Goal: Information Seeking & Learning: Learn about a topic

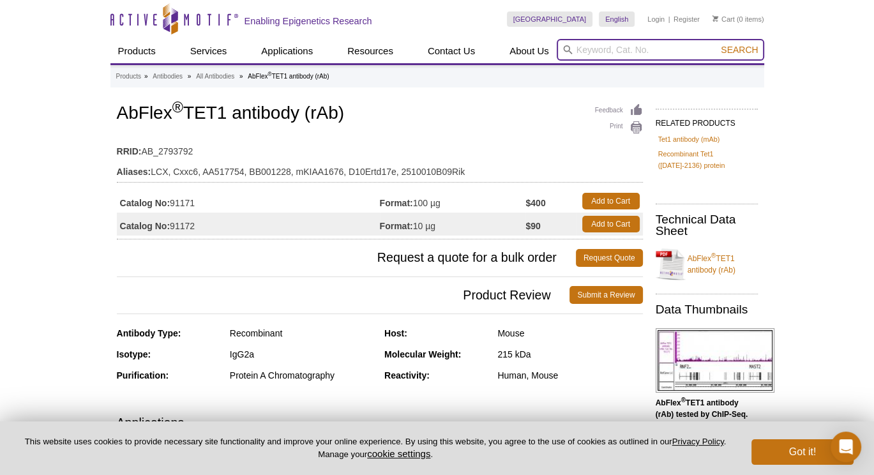
click at [577, 45] on input "search" at bounding box center [660, 50] width 207 height 22
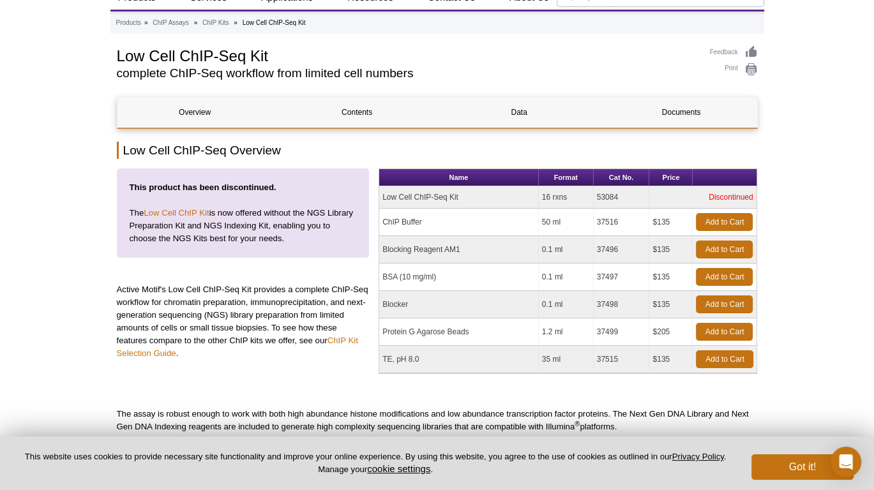
scroll to position [92, 0]
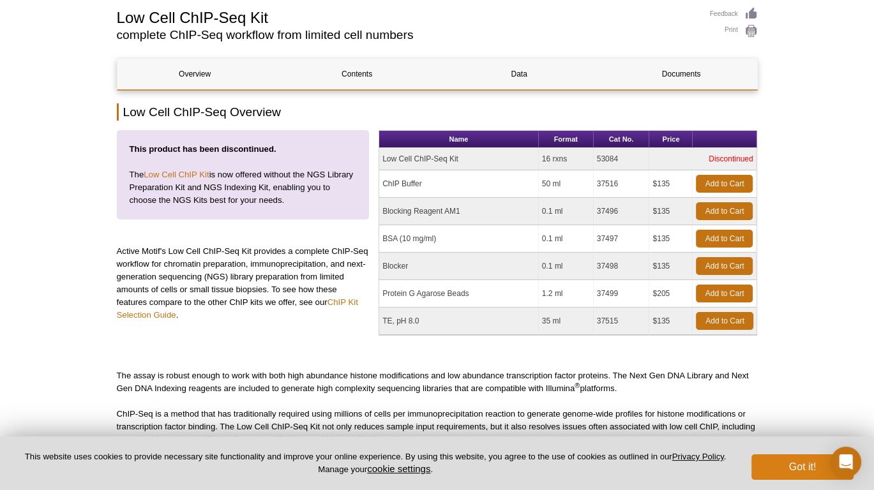
click at [804, 461] on button "Got it!" at bounding box center [802, 468] width 102 height 26
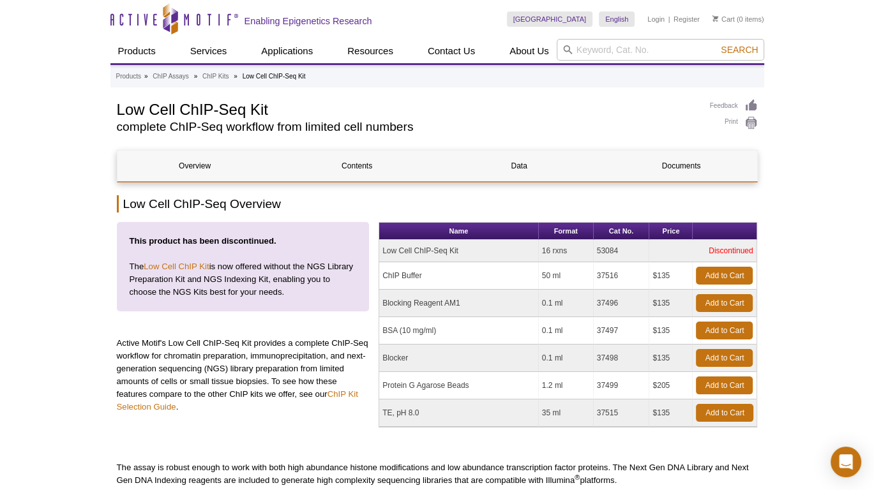
scroll to position [0, 0]
click at [657, 51] on input "search" at bounding box center [660, 50] width 207 height 22
type input "chip-seq kit"
click at [741, 49] on button "Search" at bounding box center [739, 49] width 45 height 11
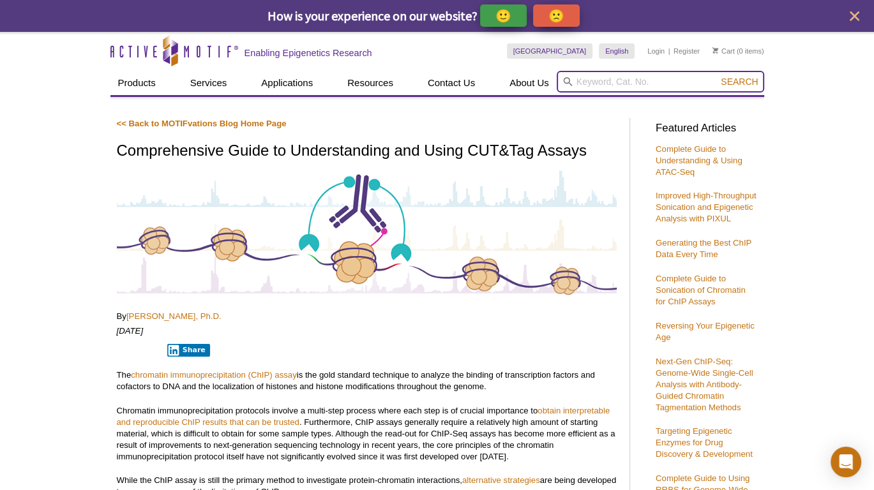
click at [628, 82] on input "search" at bounding box center [660, 82] width 207 height 22
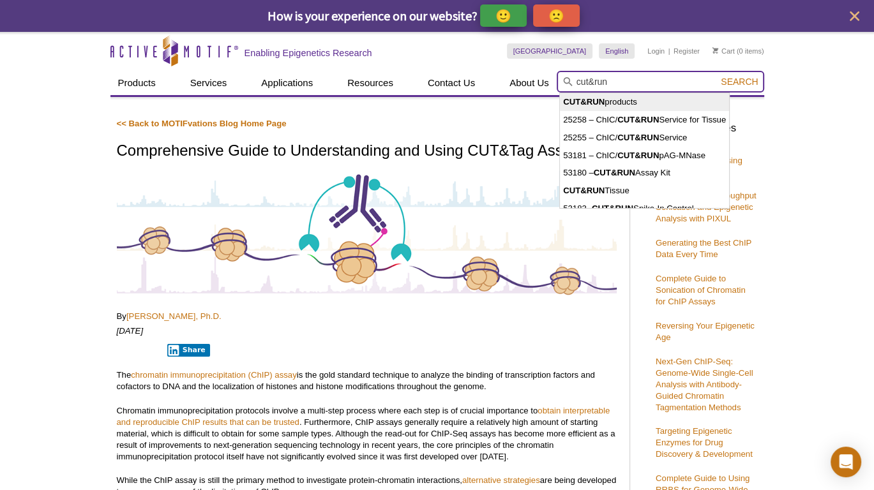
type input "CUT&RUN products"
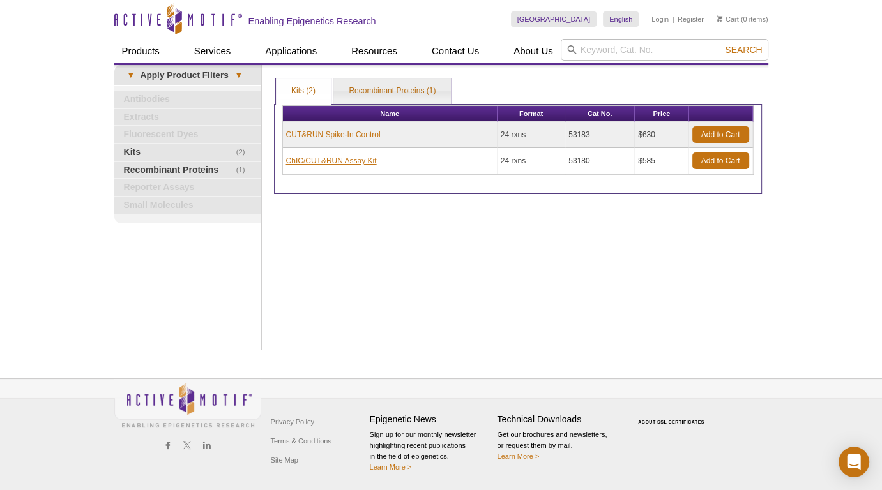
click at [341, 160] on link "ChIC/CUT&RUN Assay Kit" at bounding box center [331, 160] width 91 height 11
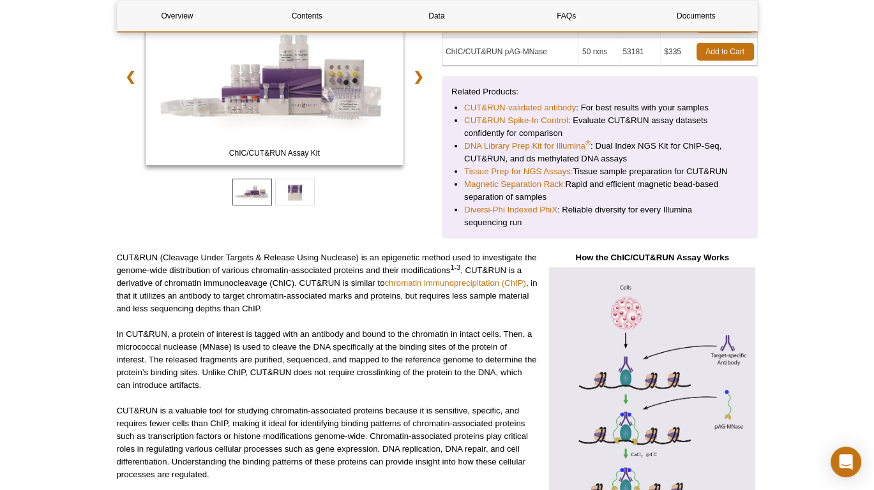
scroll to position [259, 0]
